Goal: Task Accomplishment & Management: Manage account settings

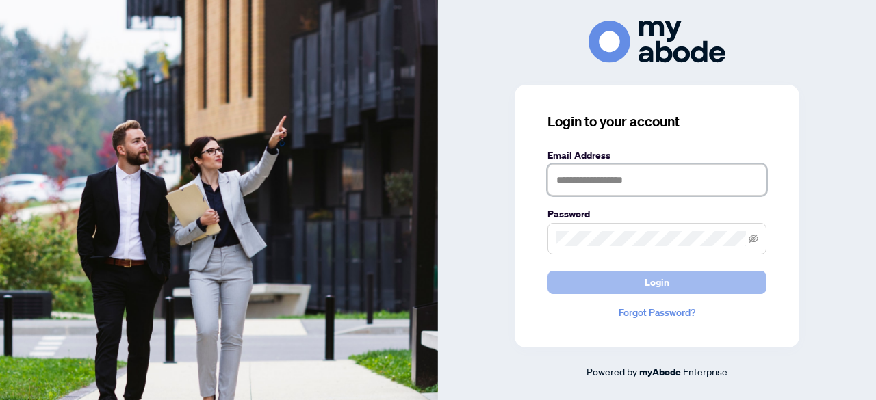
type input "**********"
click at [662, 276] on span "Login" at bounding box center [657, 283] width 25 height 22
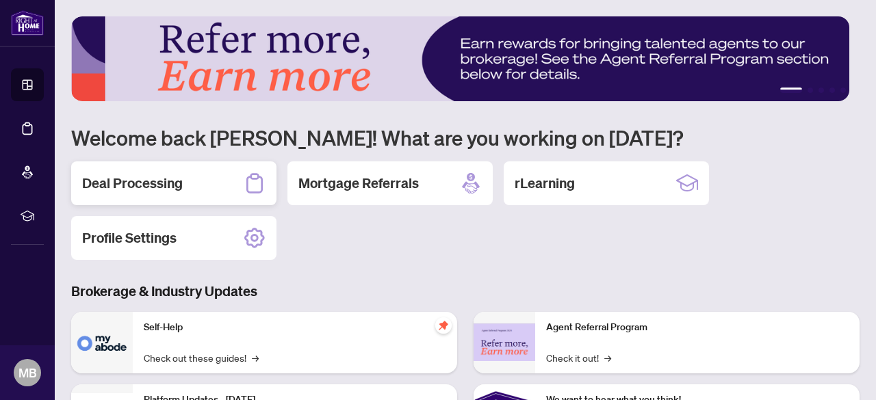
click at [126, 179] on h2 "Deal Processing" at bounding box center [132, 183] width 101 height 19
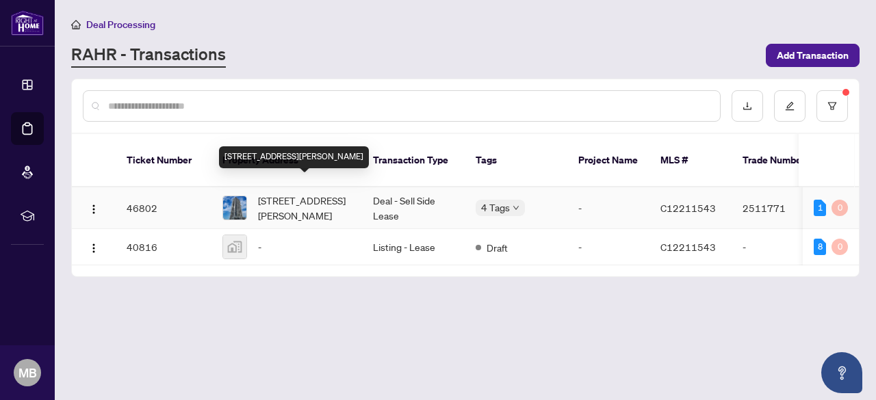
click at [332, 193] on span "[STREET_ADDRESS][PERSON_NAME]" at bounding box center [304, 208] width 93 height 30
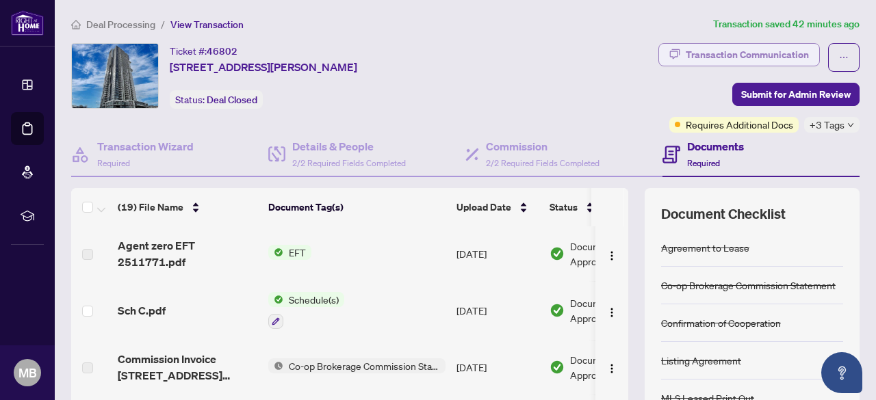
click at [726, 51] on div "Transaction Communication" at bounding box center [747, 55] width 123 height 22
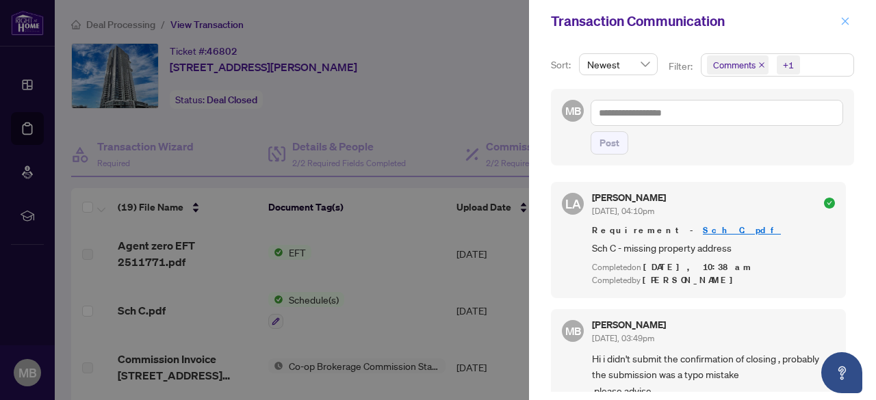
click at [844, 21] on icon "close" at bounding box center [846, 21] width 8 height 8
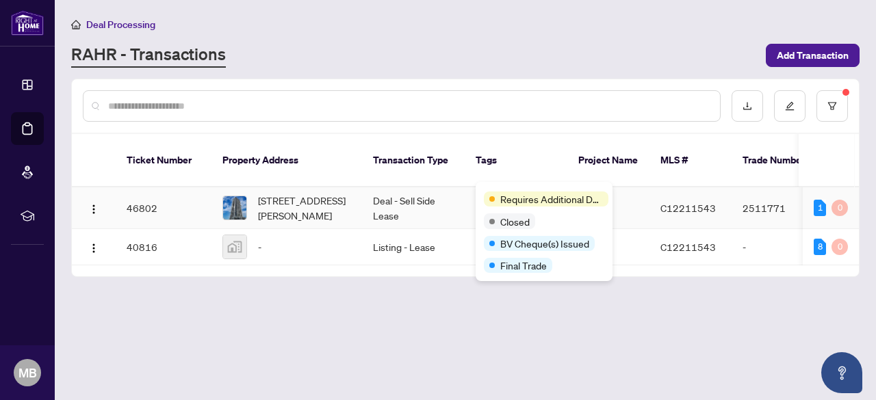
click at [498, 194] on div "Requires Additional Docs" at bounding box center [546, 199] width 125 height 15
click at [511, 190] on div "Requires Additional Docs" at bounding box center [544, 198] width 120 height 16
click at [523, 243] on span "BV Cheque(s) Issued" at bounding box center [544, 243] width 89 height 15
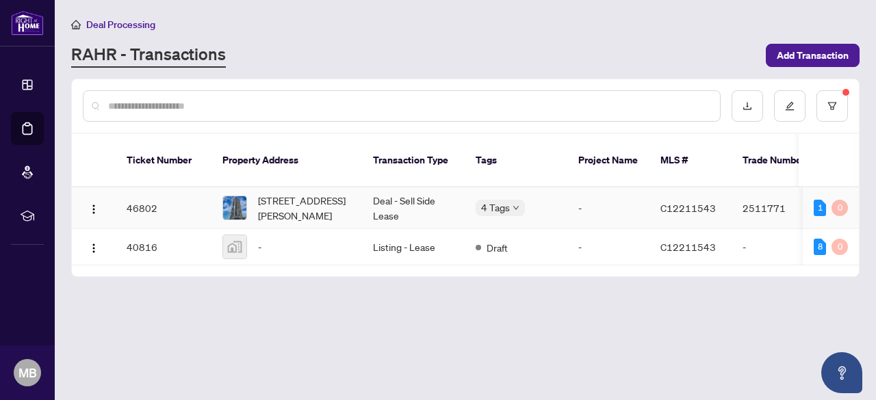
click at [816, 200] on div "1" at bounding box center [820, 208] width 12 height 16
click at [509, 192] on body "Dashboard Deal Processing Mortgage Referrals rLearning MB [PERSON_NAME] [EMAIL_…" at bounding box center [438, 200] width 876 height 400
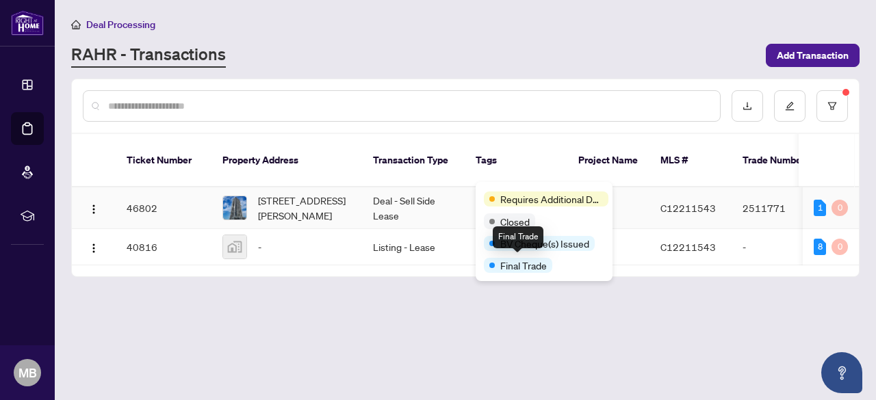
click at [520, 271] on span "Final Trade" at bounding box center [523, 265] width 47 height 15
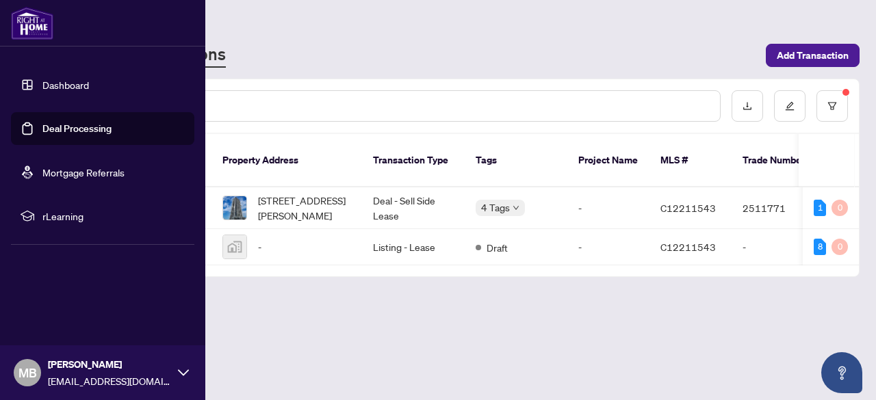
click at [76, 131] on link "Deal Processing" at bounding box center [76, 128] width 69 height 12
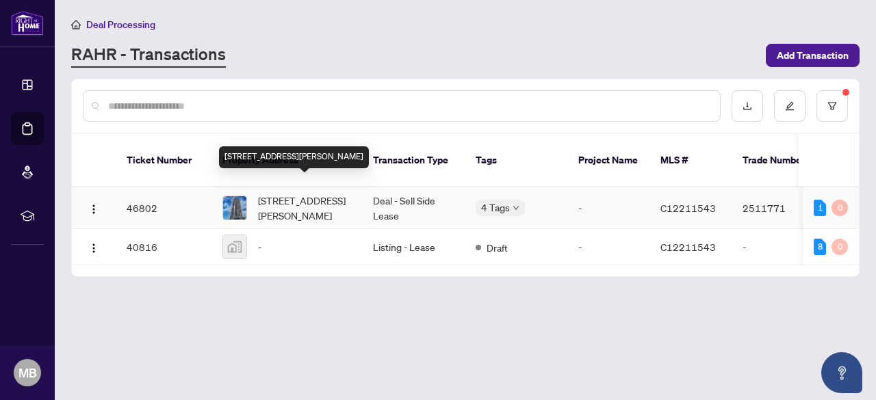
click at [281, 198] on span "[STREET_ADDRESS][PERSON_NAME]" at bounding box center [304, 208] width 93 height 30
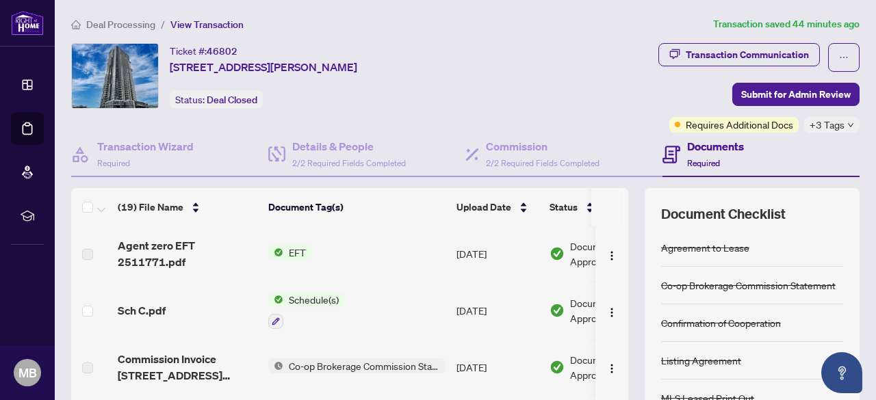
click at [116, 255] on td "Agent zero EFT 2511771.pdf" at bounding box center [187, 254] width 151 height 55
click at [300, 253] on span "EFT" at bounding box center [297, 252] width 28 height 15
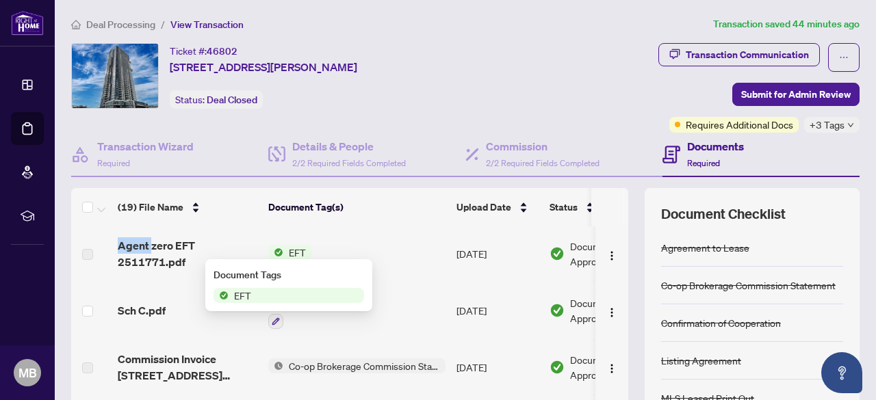
click at [300, 253] on span "EFT" at bounding box center [297, 252] width 28 height 15
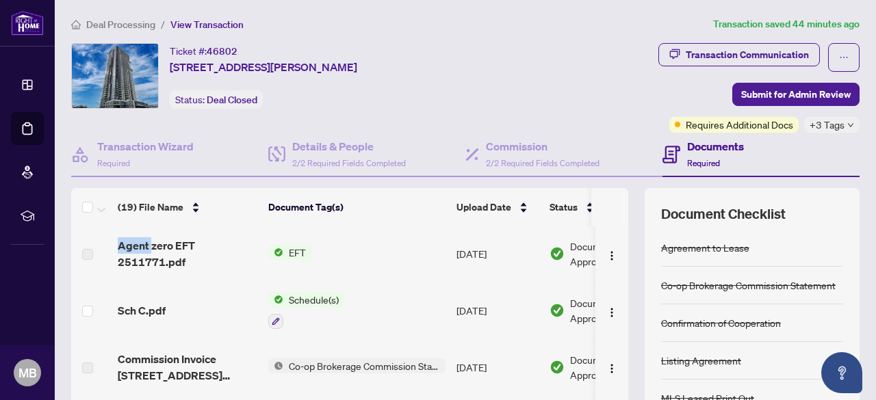
click at [300, 253] on span "EFT" at bounding box center [297, 252] width 28 height 15
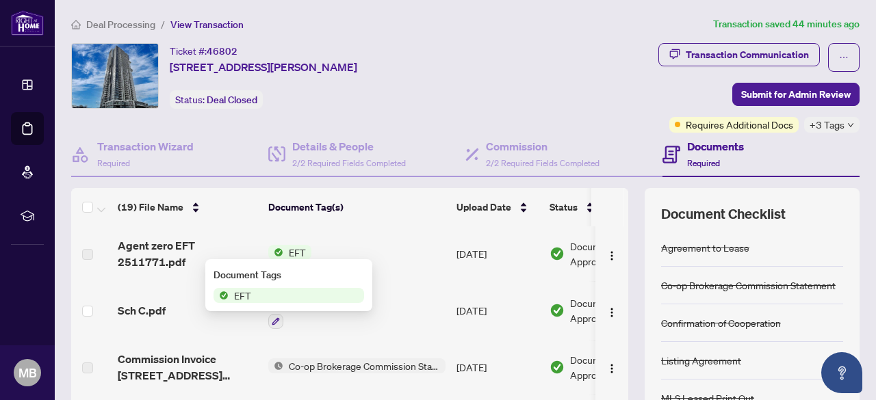
click at [224, 260] on div "Document Tags EFT" at bounding box center [288, 285] width 167 height 52
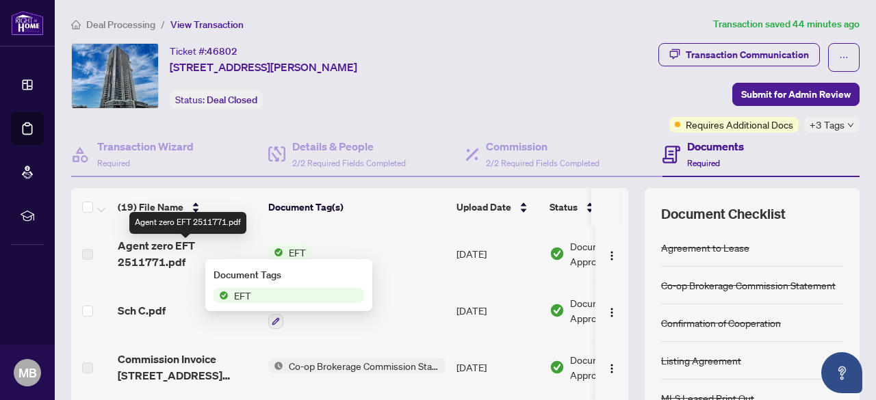
click at [222, 252] on span "Agent zero EFT 2511771.pdf" at bounding box center [188, 253] width 140 height 33
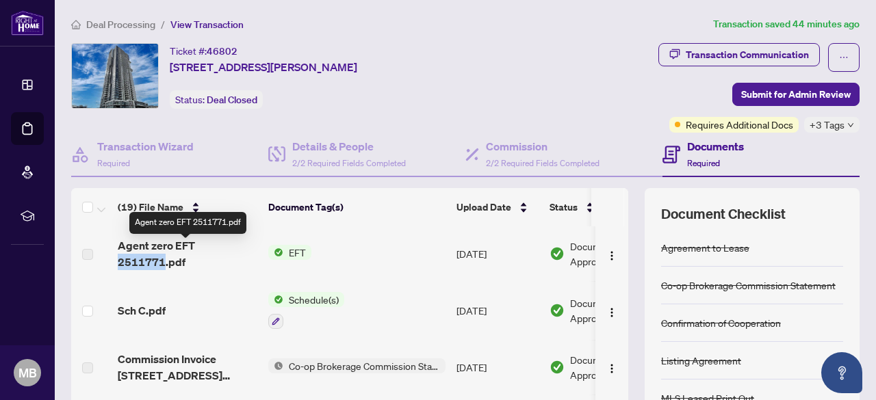
click at [222, 252] on span "Agent zero EFT 2511771.pdf" at bounding box center [188, 253] width 140 height 33
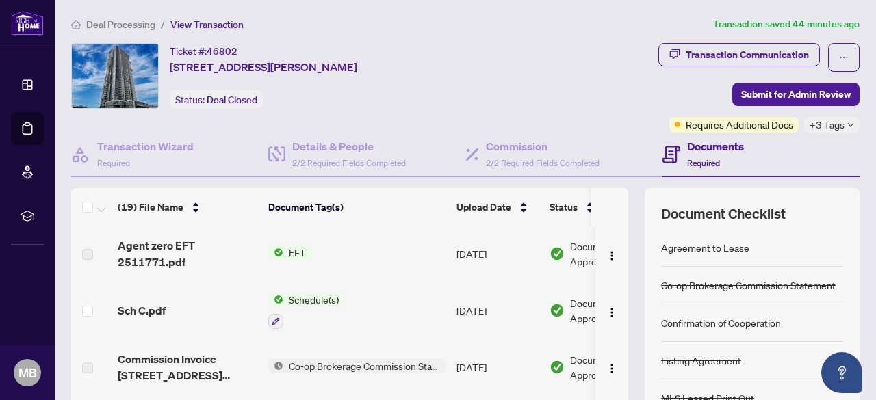
click at [140, 242] on td "Agent zero EFT 2511771.pdf" at bounding box center [187, 254] width 151 height 55
click at [88, 248] on label at bounding box center [87, 254] width 11 height 15
click at [86, 250] on label at bounding box center [87, 254] width 11 height 15
click at [606, 250] on img "button" at bounding box center [611, 255] width 11 height 11
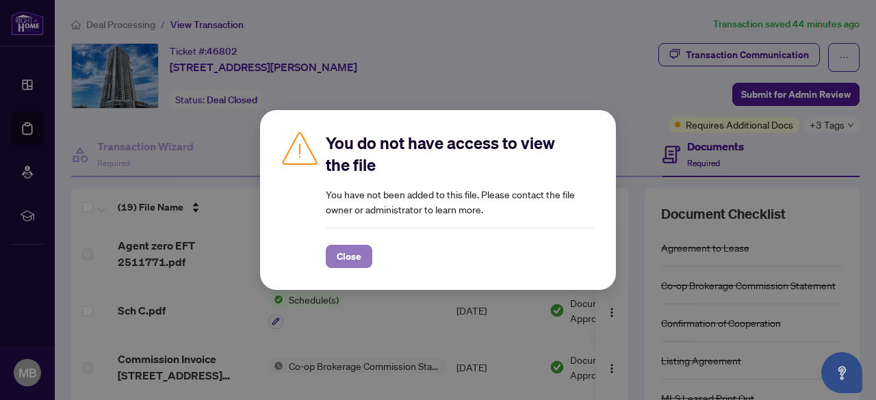
click at [353, 259] on span "Close" at bounding box center [349, 257] width 25 height 22
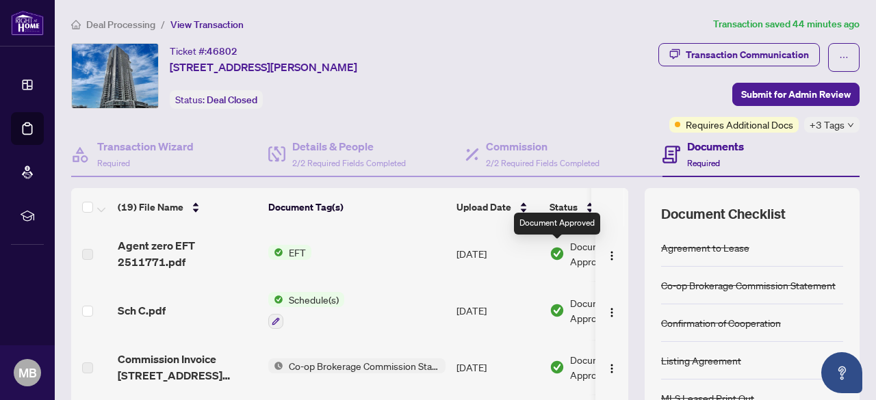
click at [559, 248] on img at bounding box center [557, 253] width 15 height 15
click at [606, 254] on img "button" at bounding box center [611, 255] width 11 height 11
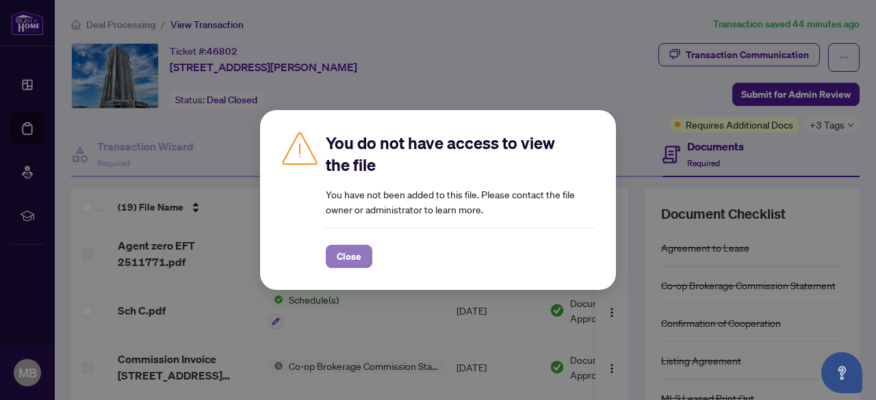
click at [348, 258] on span "Close" at bounding box center [349, 257] width 25 height 22
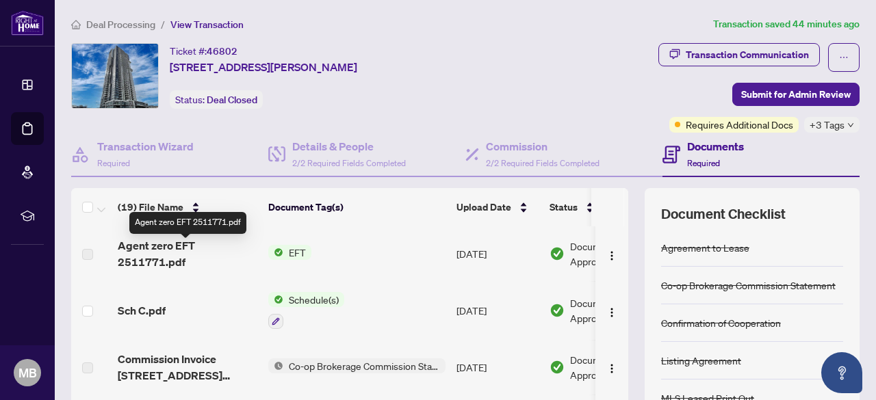
click at [215, 250] on span "Agent zero EFT 2511771.pdf" at bounding box center [188, 253] width 140 height 33
drag, startPoint x: 215, startPoint y: 250, endPoint x: 532, endPoint y: 90, distance: 355.6
click at [505, 90] on div "Ticket #: 46802 3708-[STREET_ADDRESS][PERSON_NAME] Status: Deal Closed" at bounding box center [288, 76] width 434 height 66
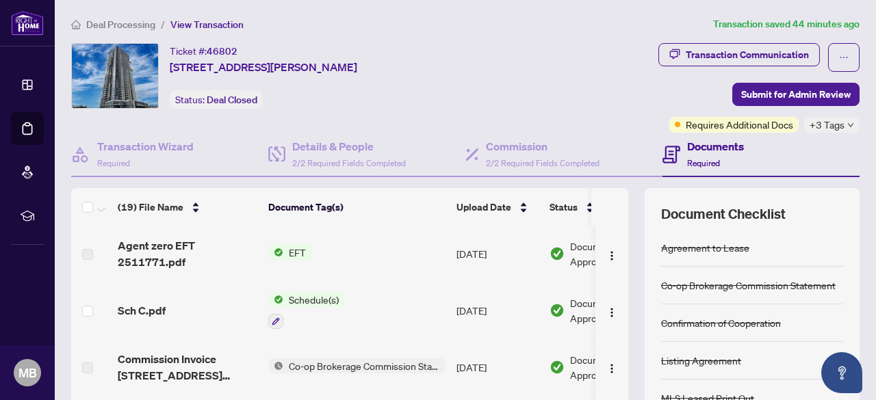
click at [302, 250] on span "EFT" at bounding box center [297, 252] width 28 height 15
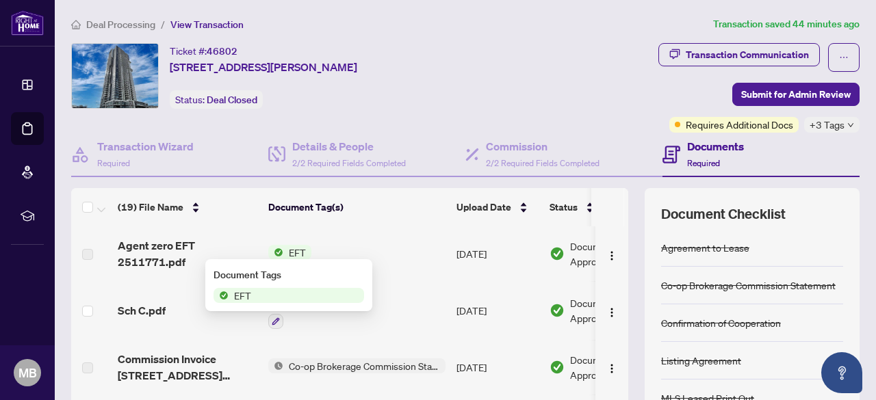
click at [281, 296] on span "EFT" at bounding box center [289, 295] width 151 height 15
click at [231, 295] on span "EFT" at bounding box center [243, 295] width 28 height 15
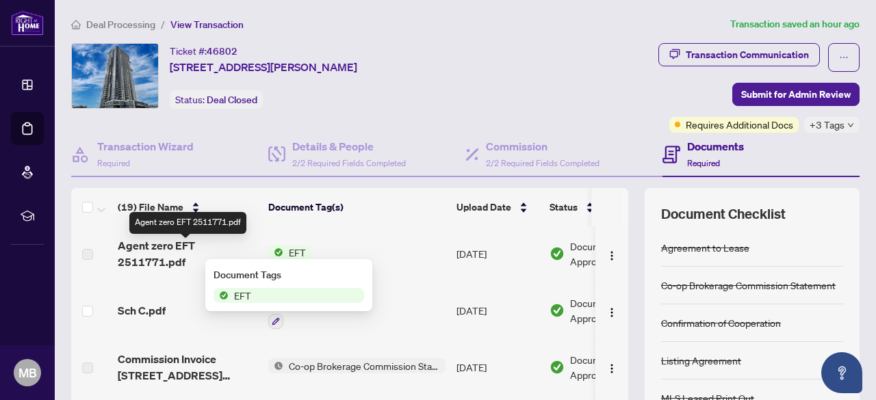
click at [160, 247] on span "Agent zero EFT 2511771.pdf" at bounding box center [188, 253] width 140 height 33
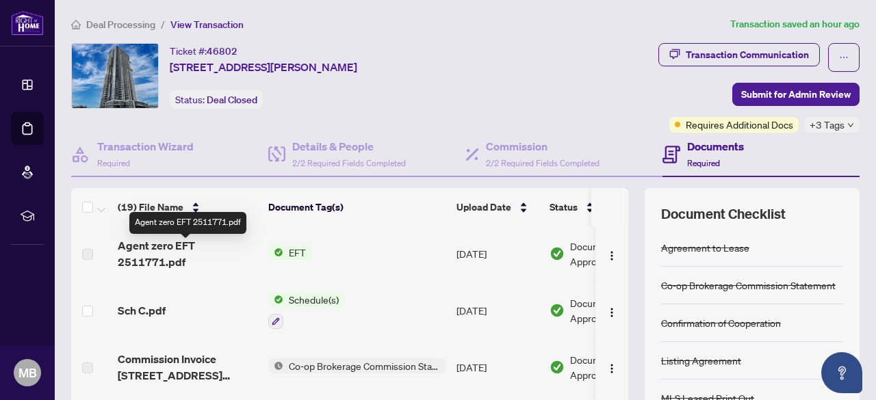
click at [160, 247] on span "Agent zero EFT 2511771.pdf" at bounding box center [188, 253] width 140 height 33
